Goal: Find specific page/section: Locate item on page

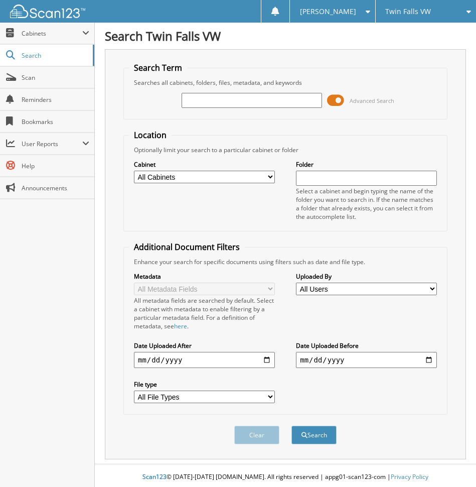
drag, startPoint x: 252, startPoint y: 97, endPoint x: 246, endPoint y: 96, distance: 6.1
click at [252, 97] on input "text" at bounding box center [252, 100] width 141 height 15
type input "TB78693"
click at [312, 435] on button "Search" at bounding box center [314, 435] width 45 height 19
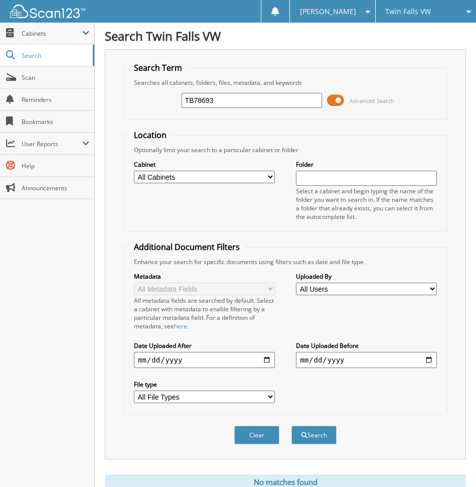
click at [201, 94] on input "TB78693" at bounding box center [252, 100] width 141 height 15
click at [201, 95] on input "TB78693" at bounding box center [252, 100] width 141 height 15
paste input "A05861"
type input "TA05861"
click at [292, 426] on button "Search" at bounding box center [314, 435] width 45 height 19
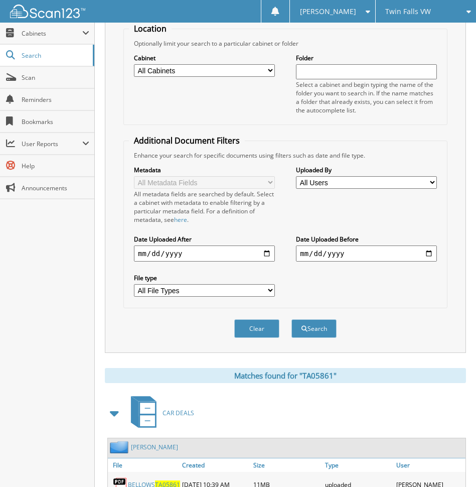
scroll to position [220, 0]
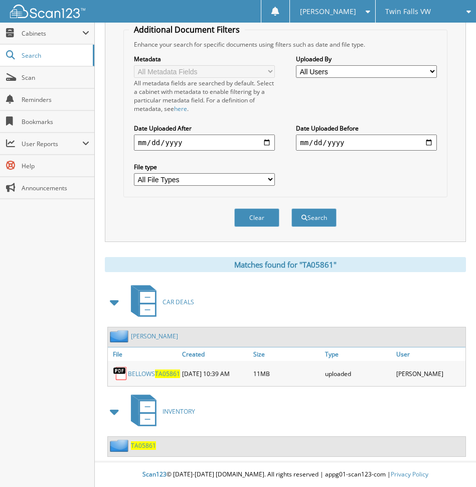
click at [137, 371] on link "BELLOWS TA05861" at bounding box center [154, 373] width 52 height 9
click at [30, 83] on link "Scan" at bounding box center [47, 78] width 94 height 22
